Goal: Check status: Check status

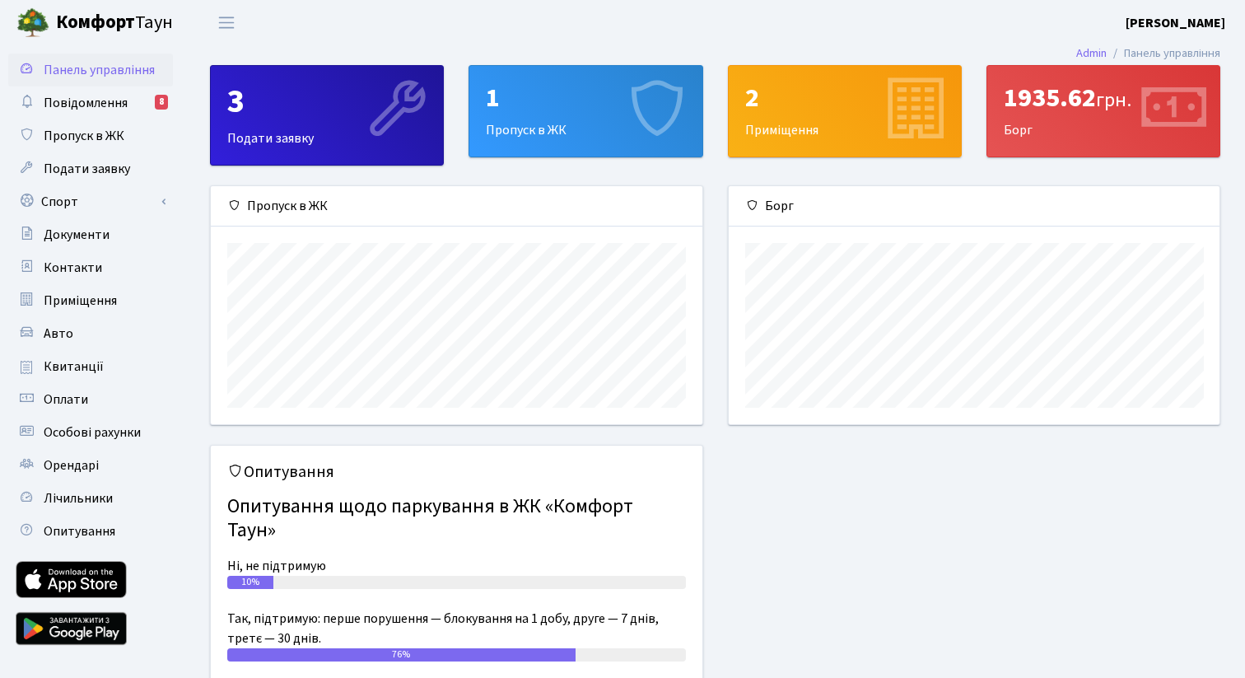
scroll to position [238, 491]
click at [90, 361] on span "Квитанції" at bounding box center [74, 366] width 60 height 18
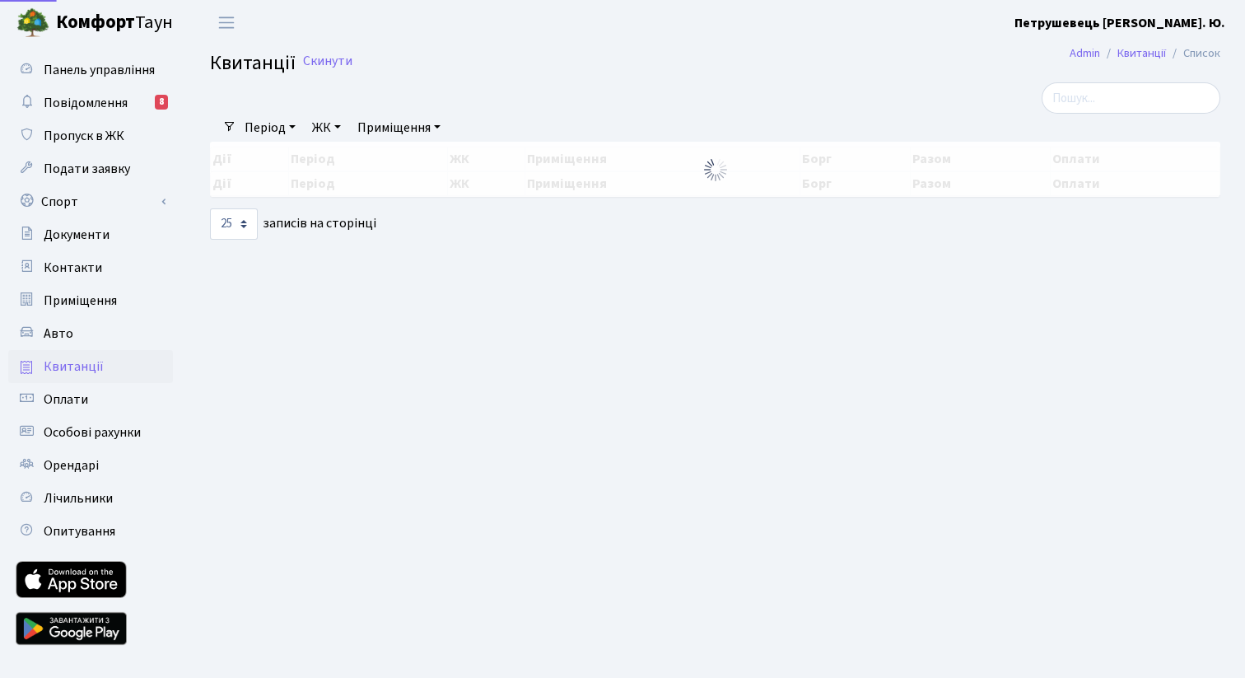
select select "25"
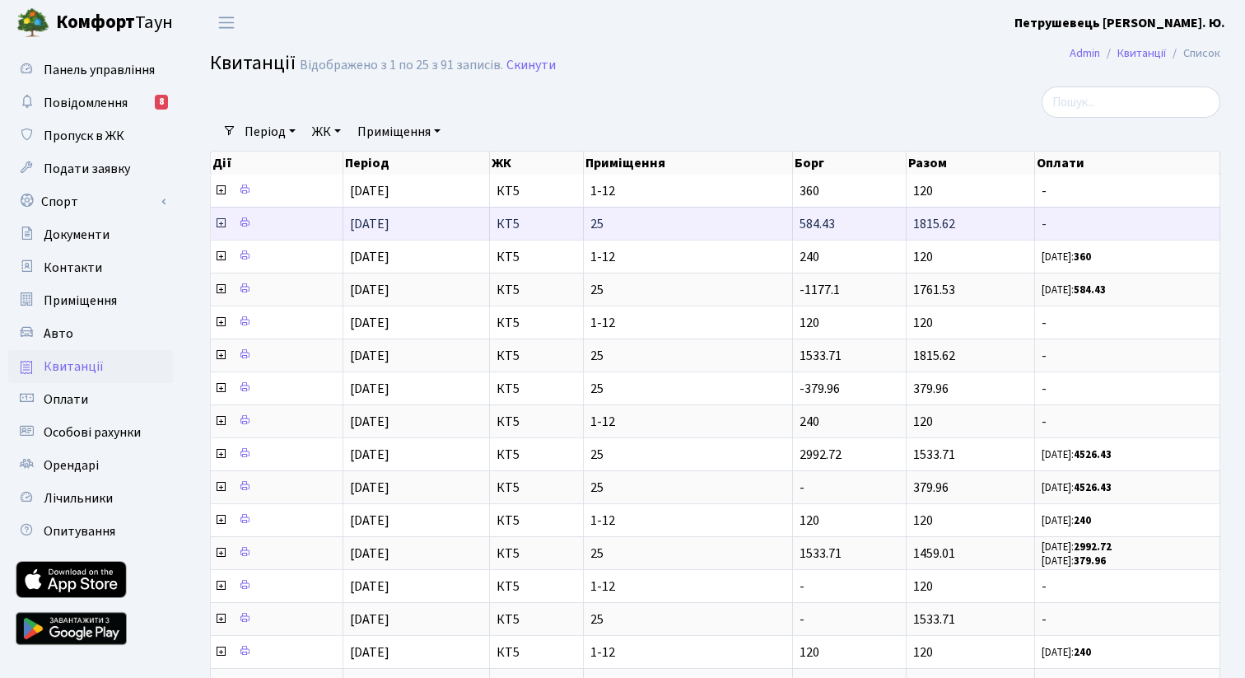
click at [320, 220] on td at bounding box center [277, 223] width 133 height 33
click at [221, 220] on icon at bounding box center [220, 223] width 13 height 13
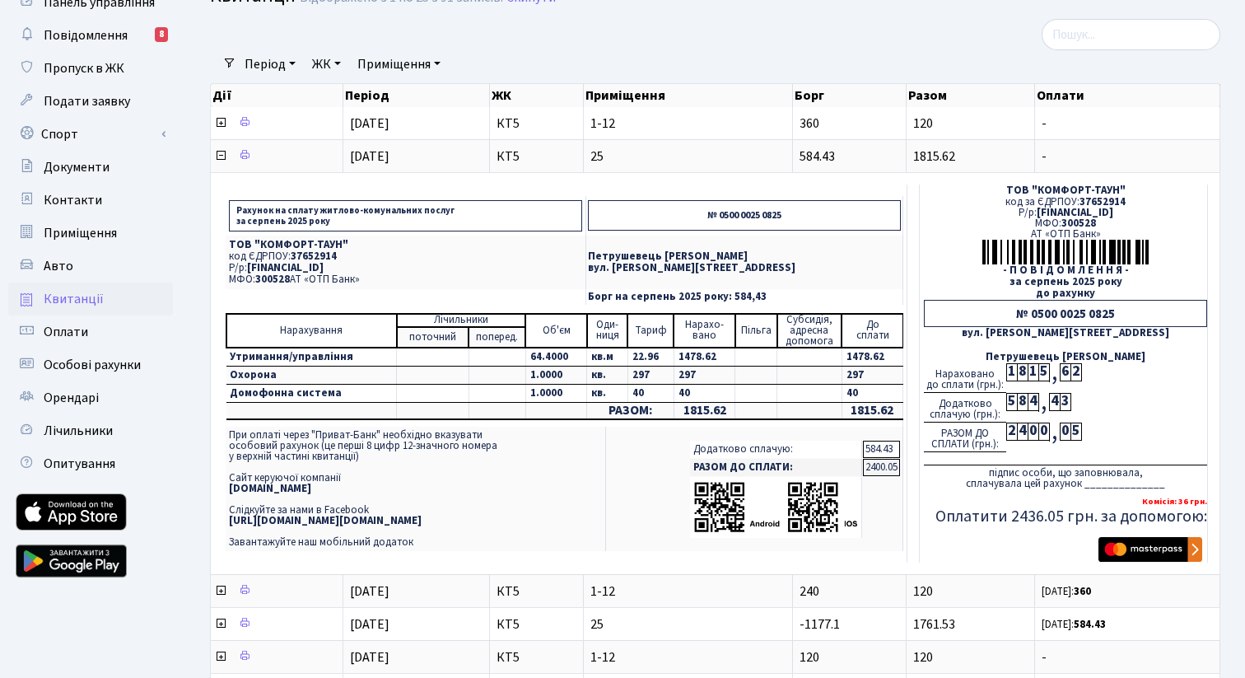
scroll to position [54, 0]
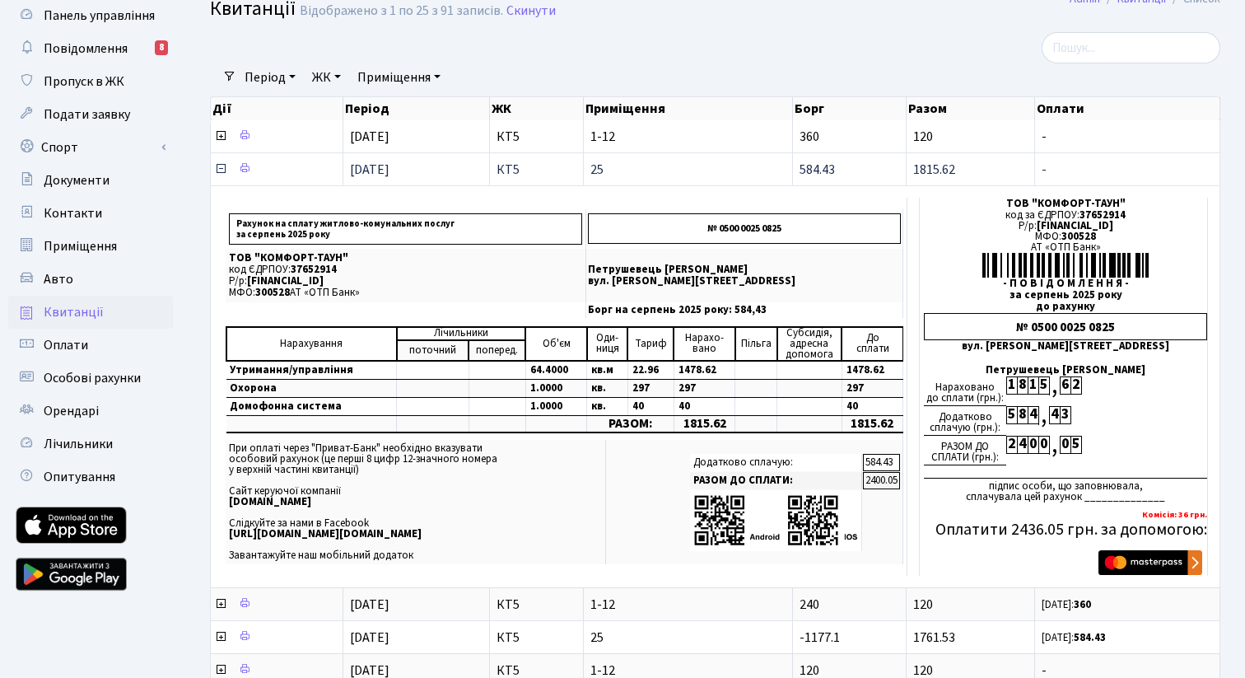
click at [221, 169] on icon at bounding box center [220, 168] width 13 height 13
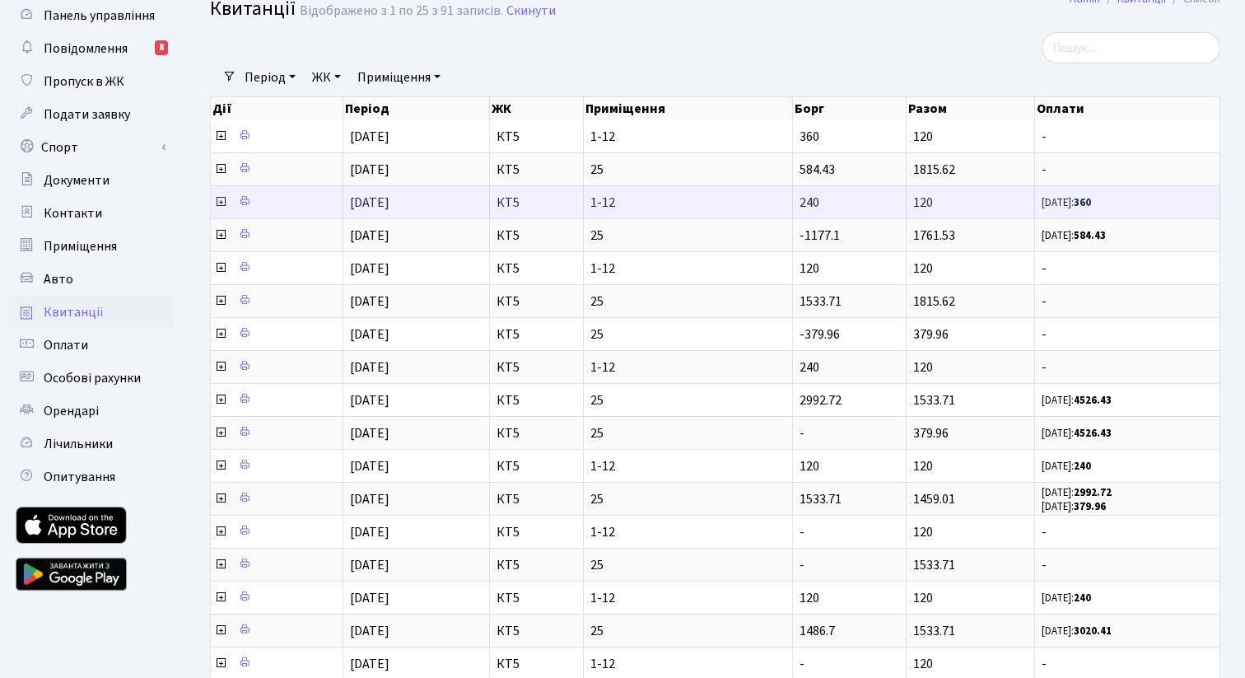
click at [311, 198] on td at bounding box center [277, 201] width 133 height 33
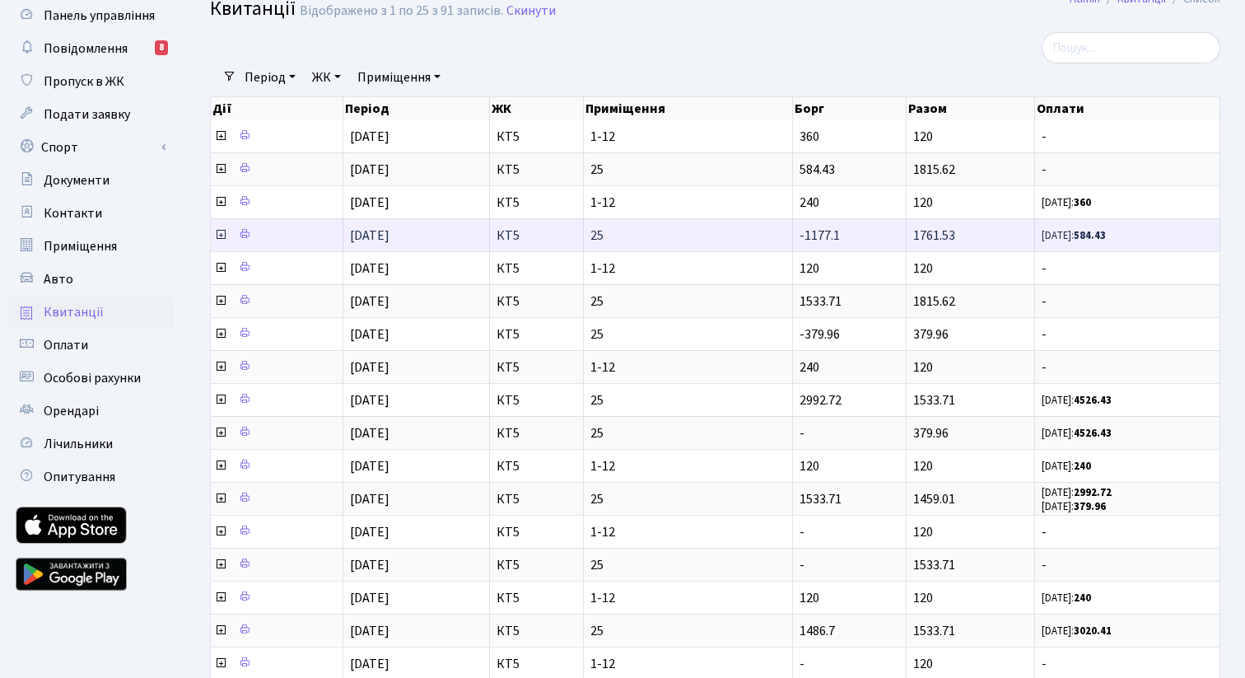
click at [221, 235] on icon at bounding box center [220, 234] width 13 height 13
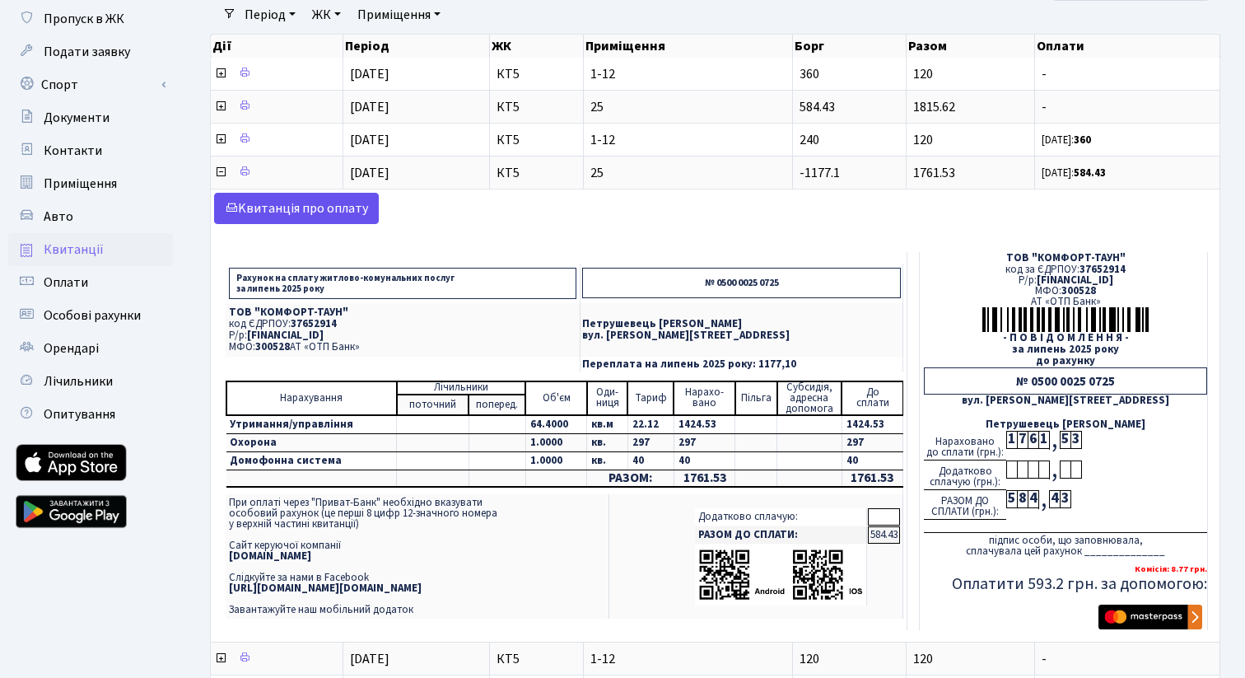
scroll to position [115, 0]
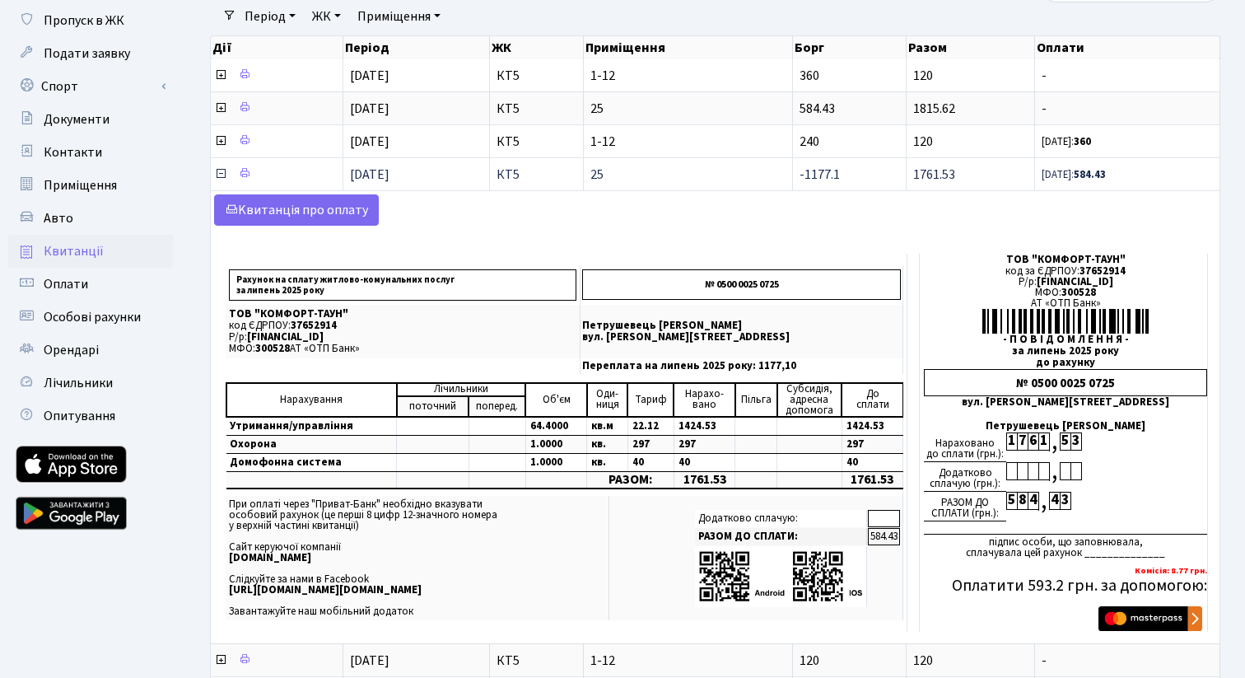
click at [220, 175] on icon at bounding box center [220, 173] width 13 height 13
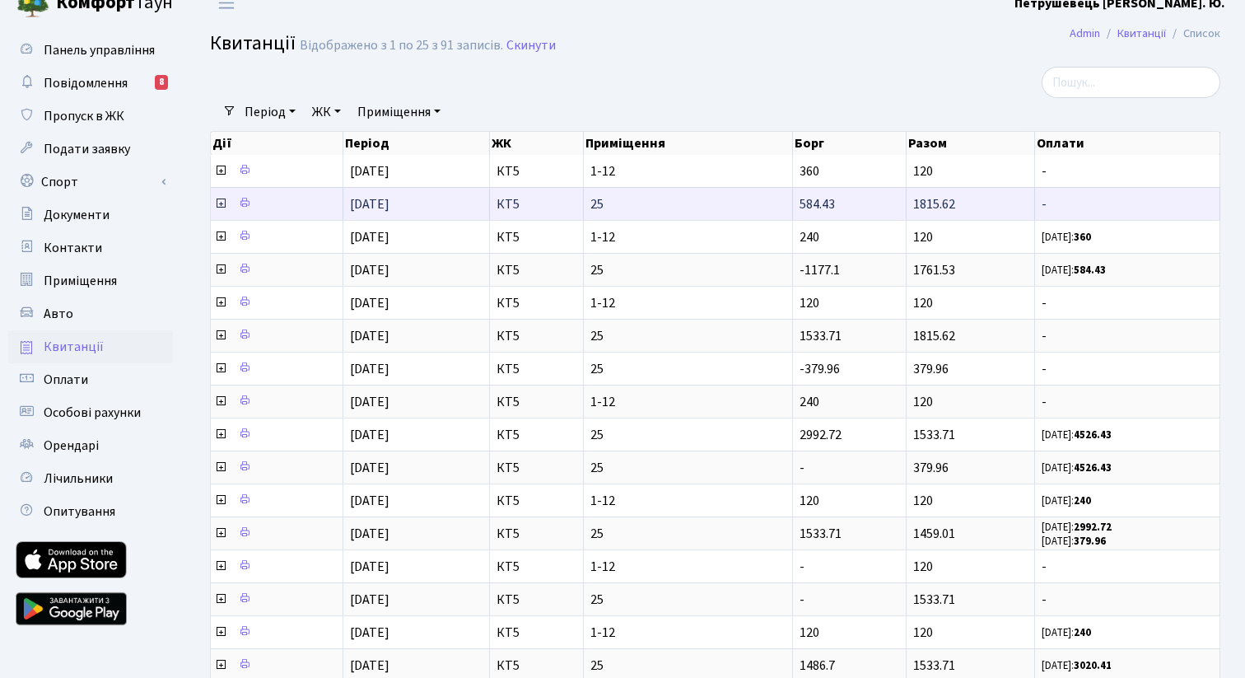
scroll to position [15, 0]
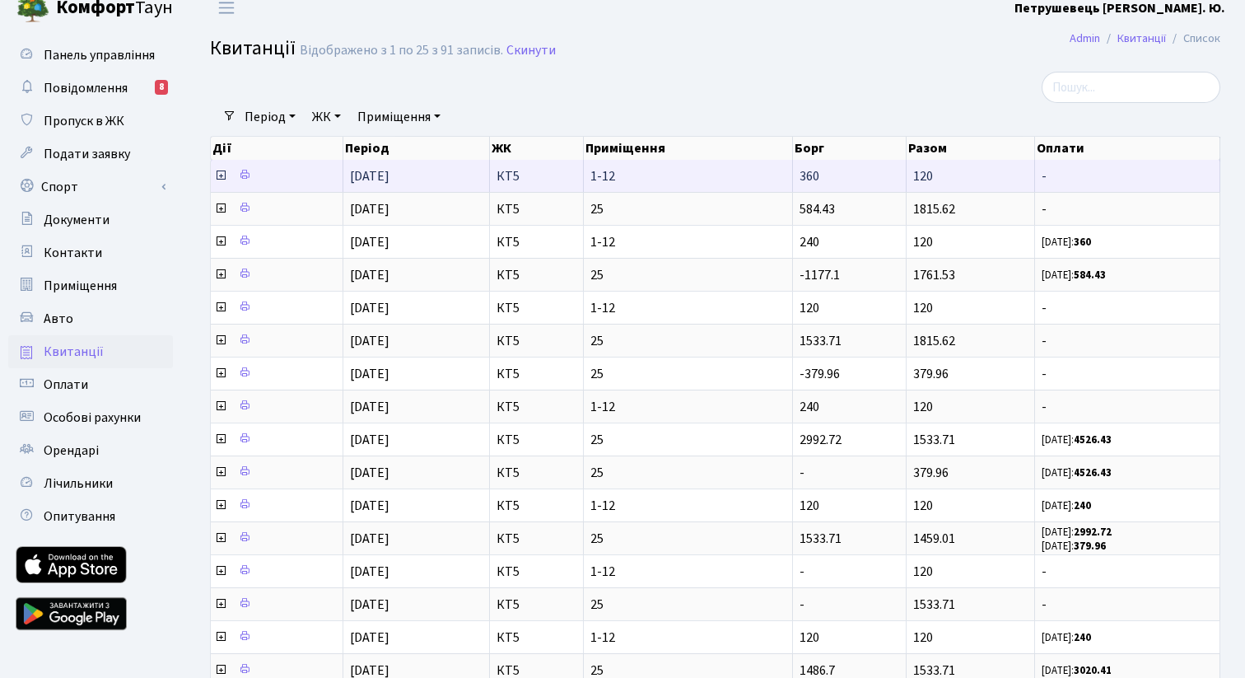
click at [219, 177] on icon at bounding box center [220, 175] width 13 height 13
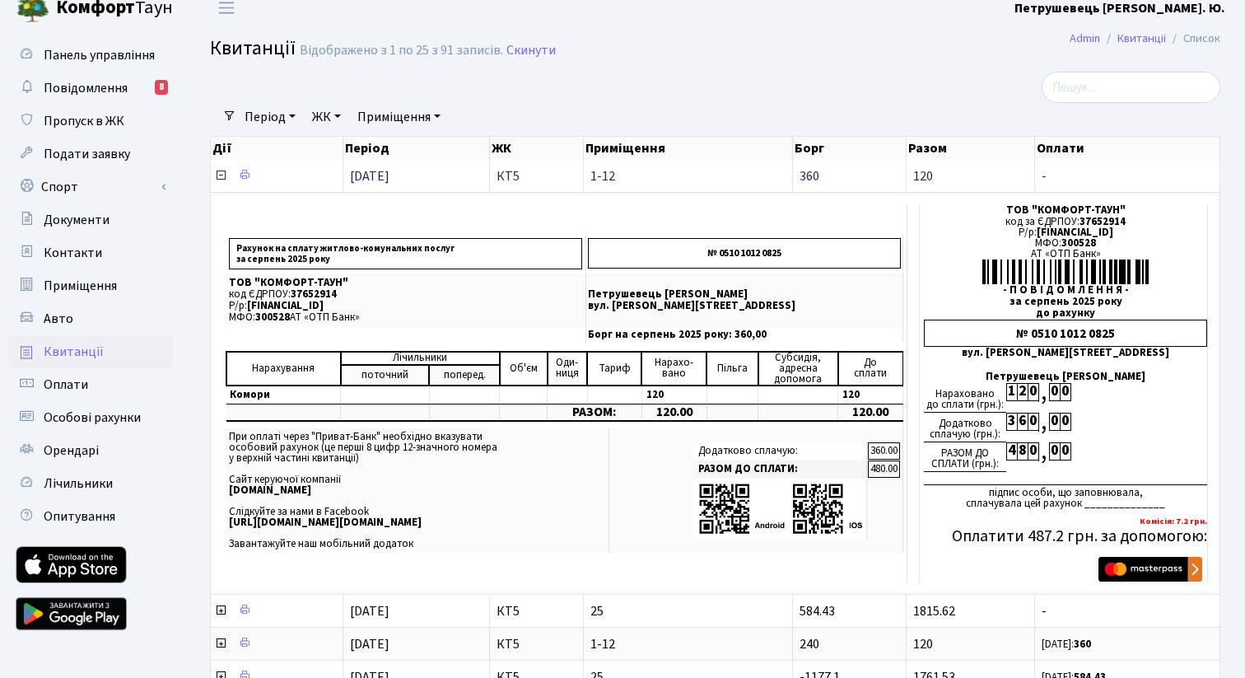
click at [218, 177] on icon at bounding box center [220, 175] width 13 height 13
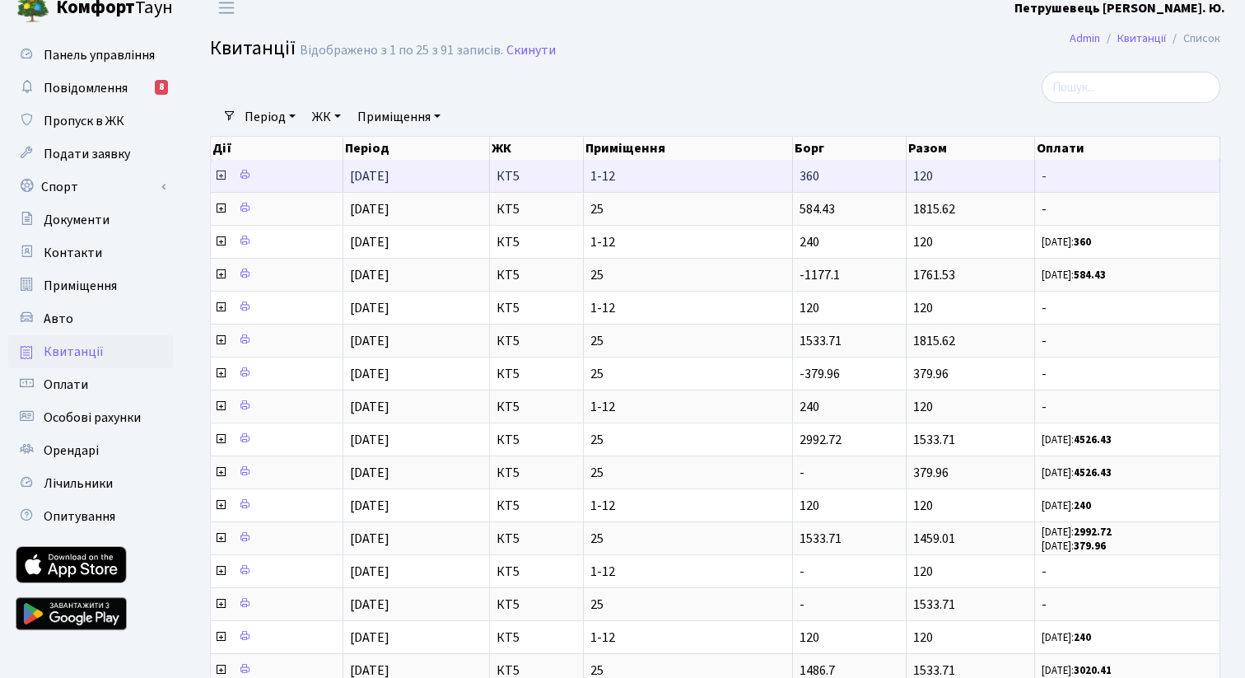
click at [218, 177] on icon at bounding box center [220, 175] width 13 height 13
click at [218, 176] on icon at bounding box center [220, 175] width 13 height 13
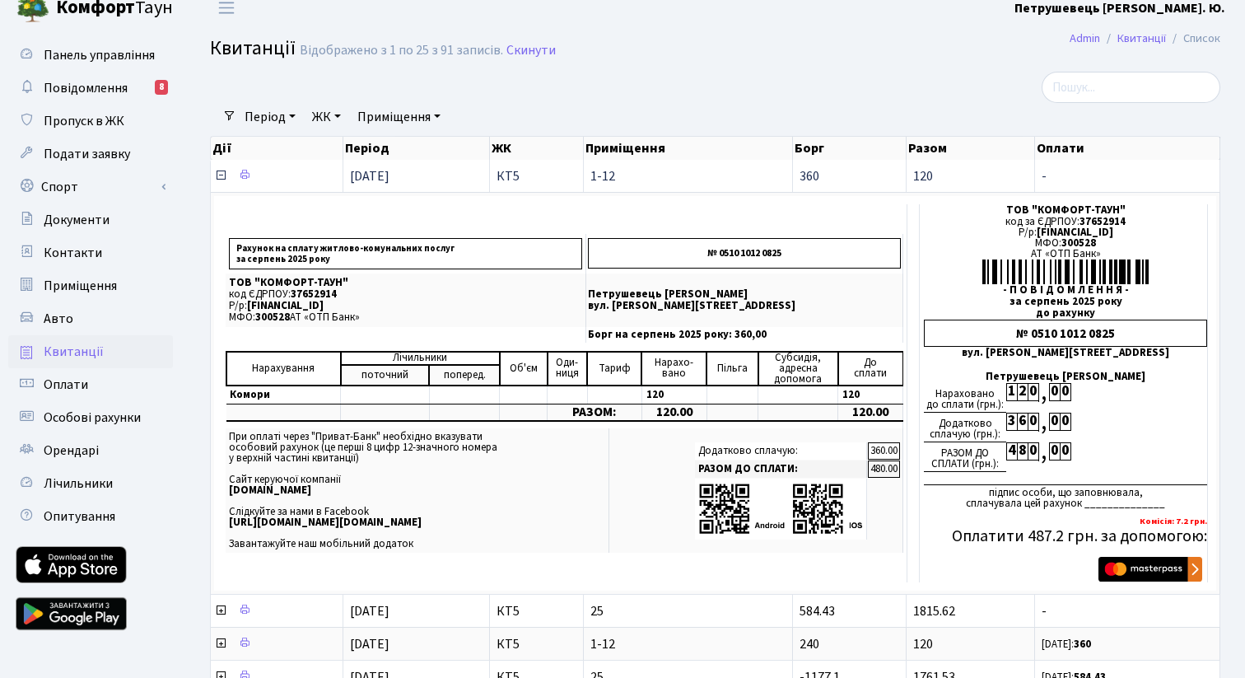
click at [220, 177] on icon at bounding box center [220, 175] width 13 height 13
